Goal: Information Seeking & Learning: Understand process/instructions

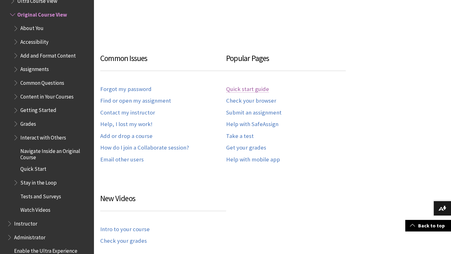
scroll to position [330, 0]
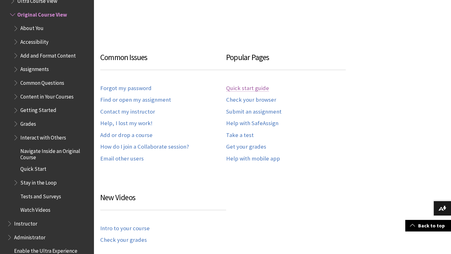
click at [257, 87] on link "Quick start guide" at bounding box center [247, 88] width 43 height 7
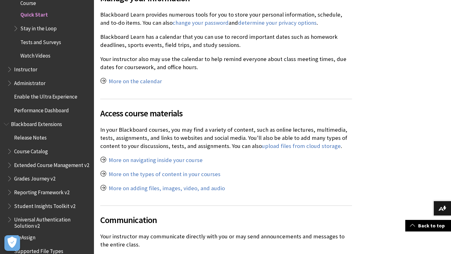
scroll to position [1200, 0]
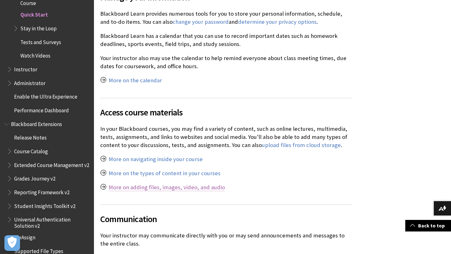
click at [147, 184] on link "More on adding files, images, video, and audio" at bounding box center [167, 188] width 116 height 8
